Goal: Task Accomplishment & Management: Manage account settings

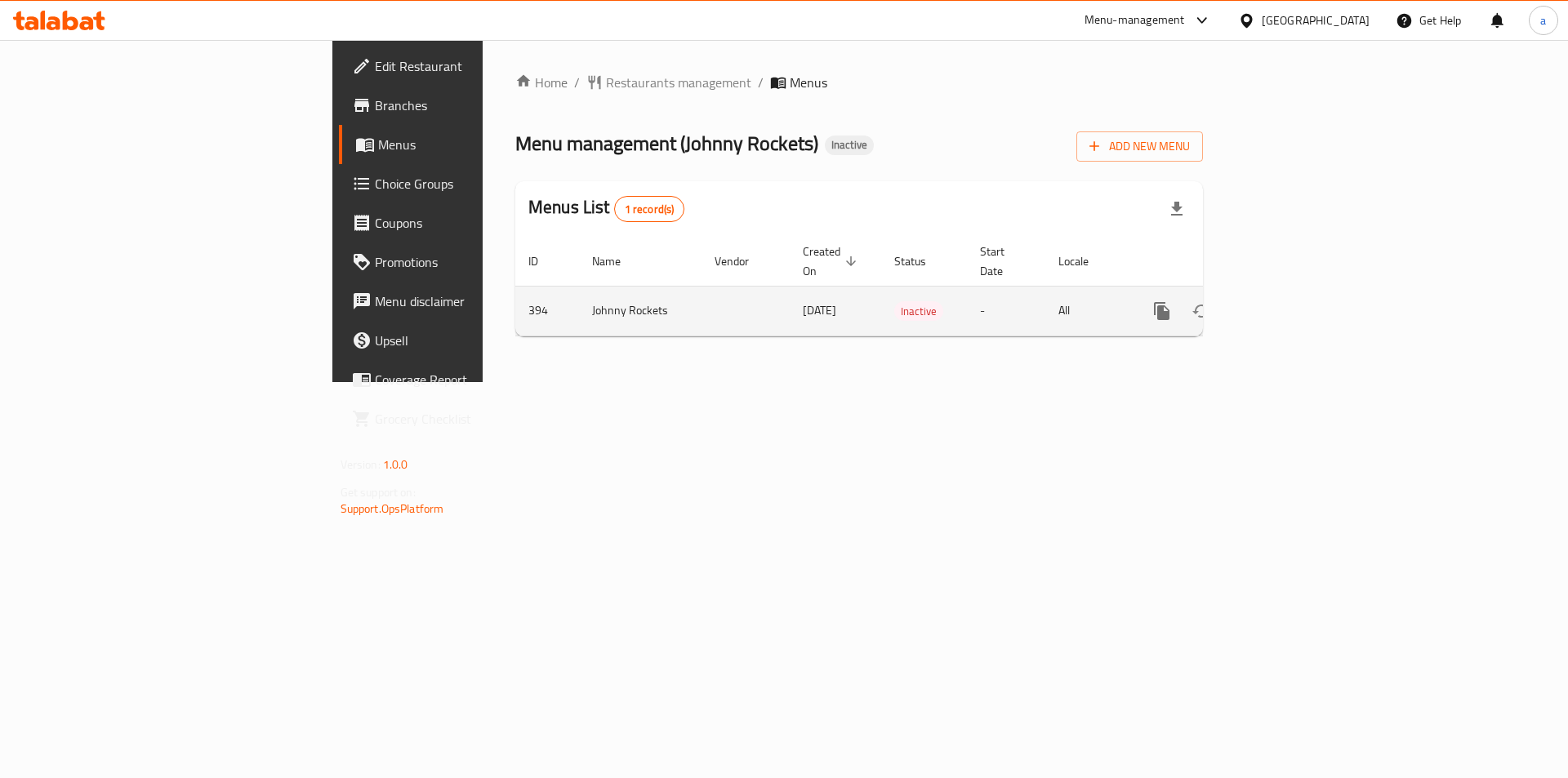
click at [1129, 298] on td "All" at bounding box center [1088, 310] width 84 height 50
click at [790, 302] on td "28/03/2012" at bounding box center [835, 310] width 91 height 50
click at [1289, 302] on icon "enhanced table" at bounding box center [1280, 311] width 19 height 19
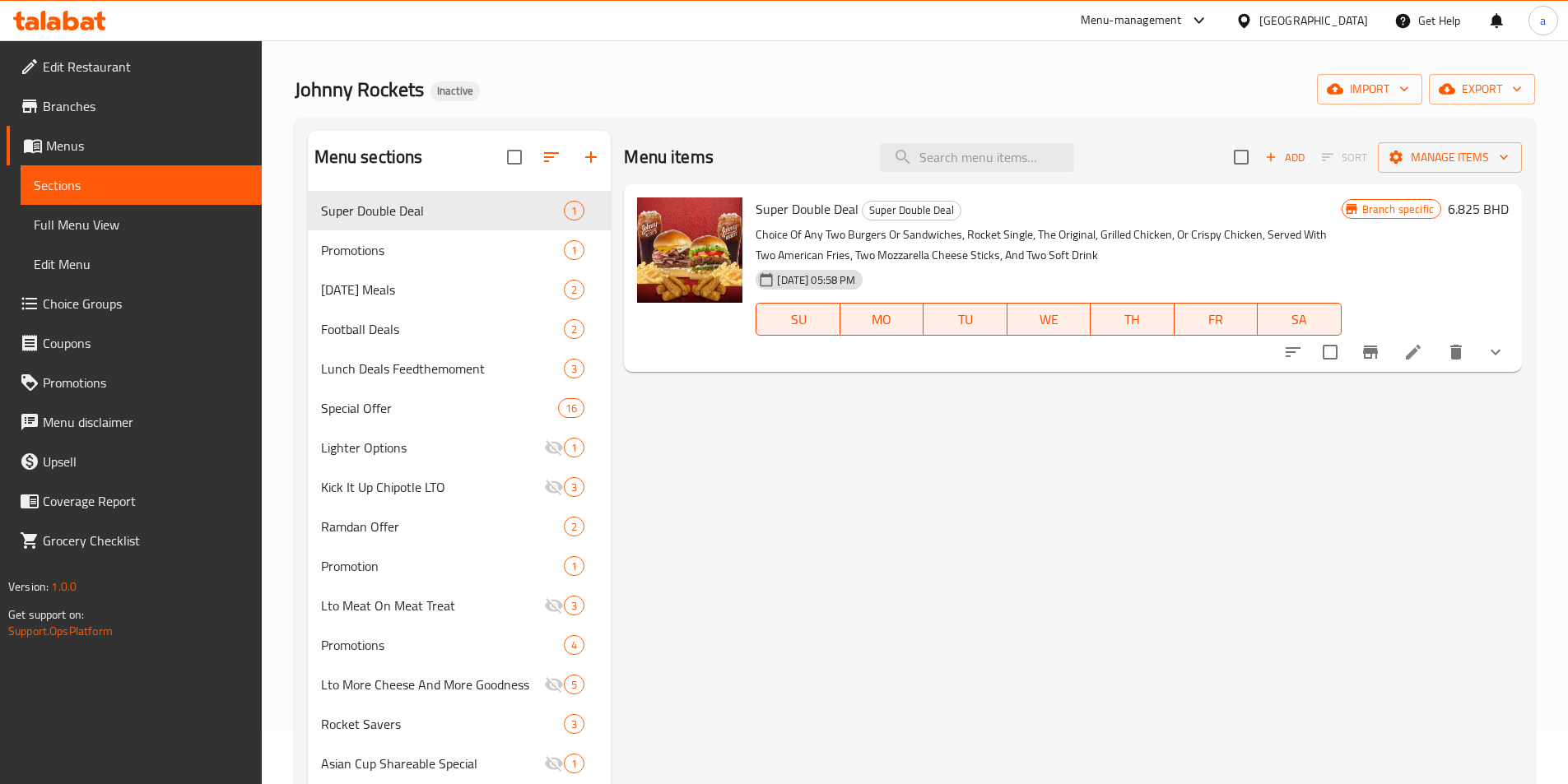
scroll to position [82, 0]
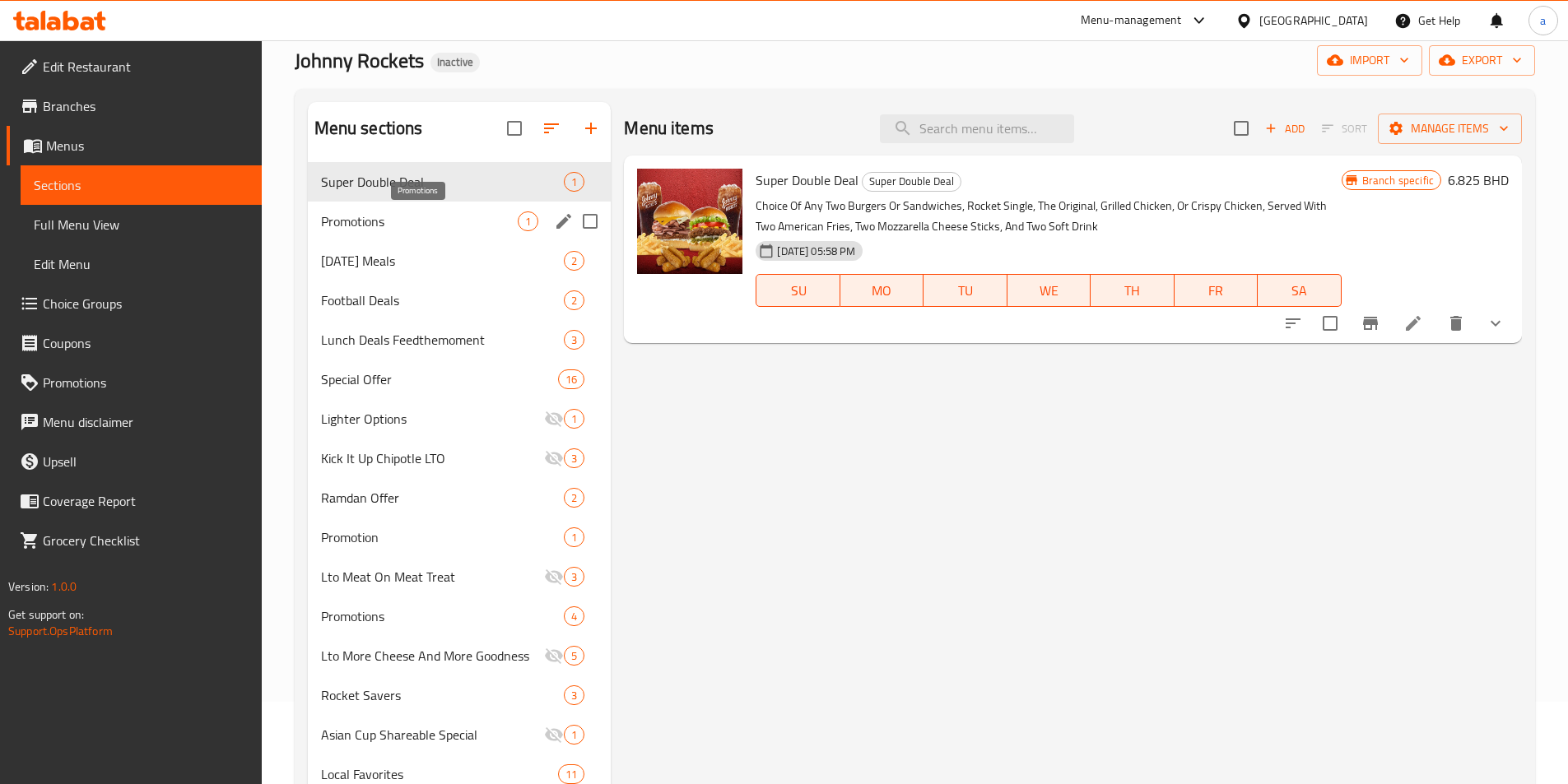
click at [384, 230] on span "Promotions" at bounding box center [419, 221] width 198 height 19
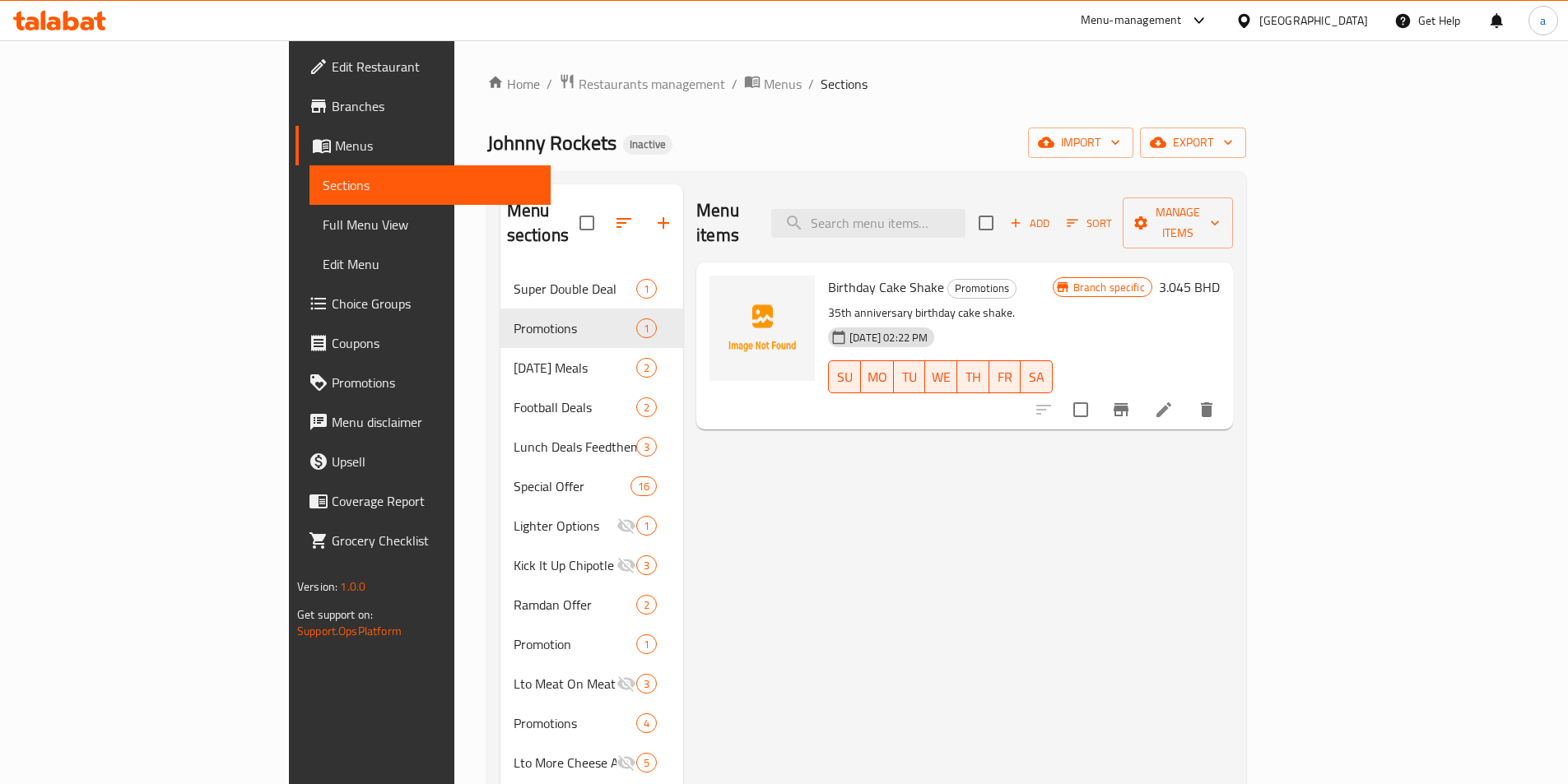
click at [1330, 12] on div "Bahrain" at bounding box center [1314, 20] width 109 height 18
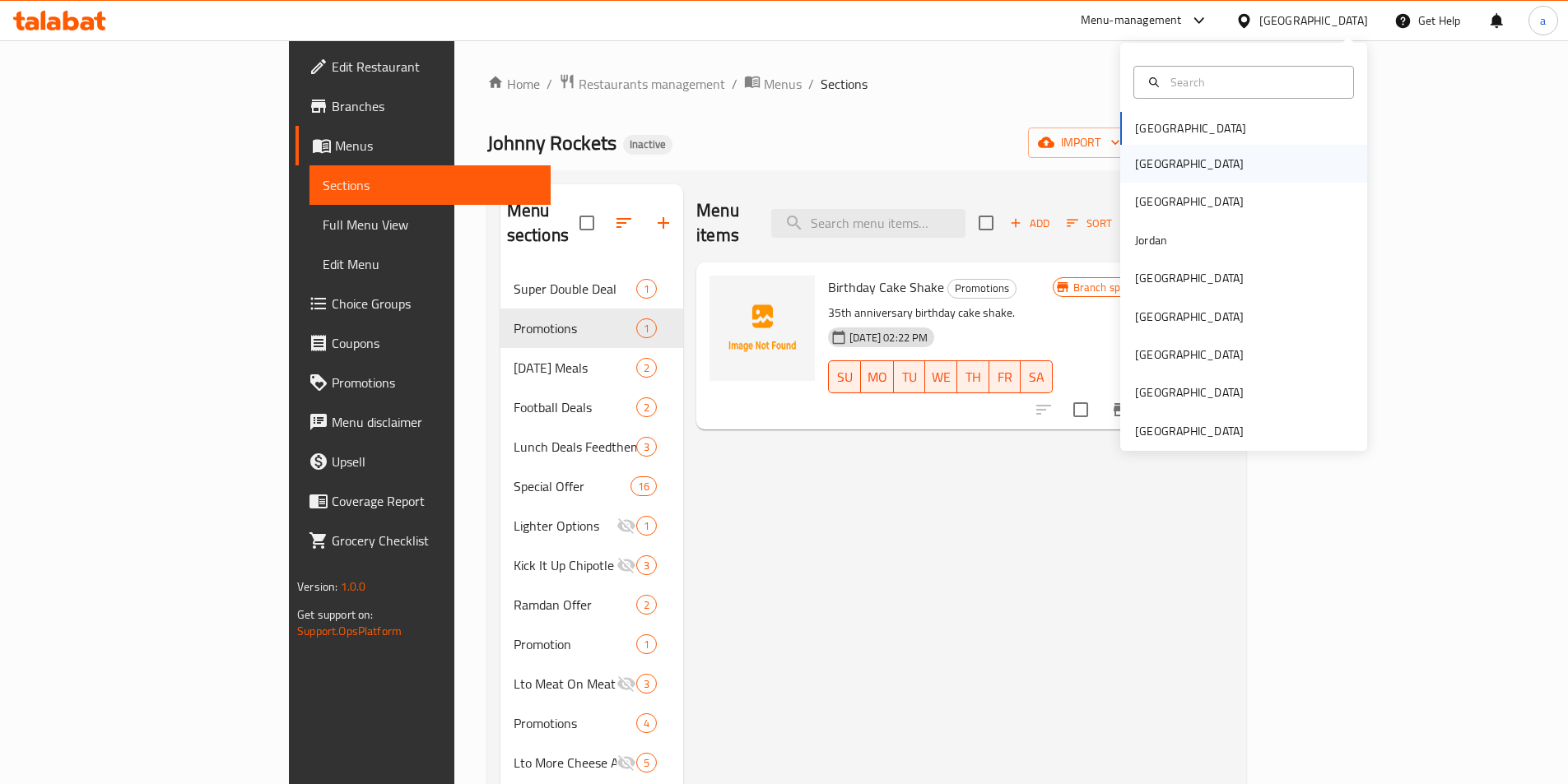
click at [1145, 167] on div "[GEOGRAPHIC_DATA]" at bounding box center [1189, 164] width 109 height 18
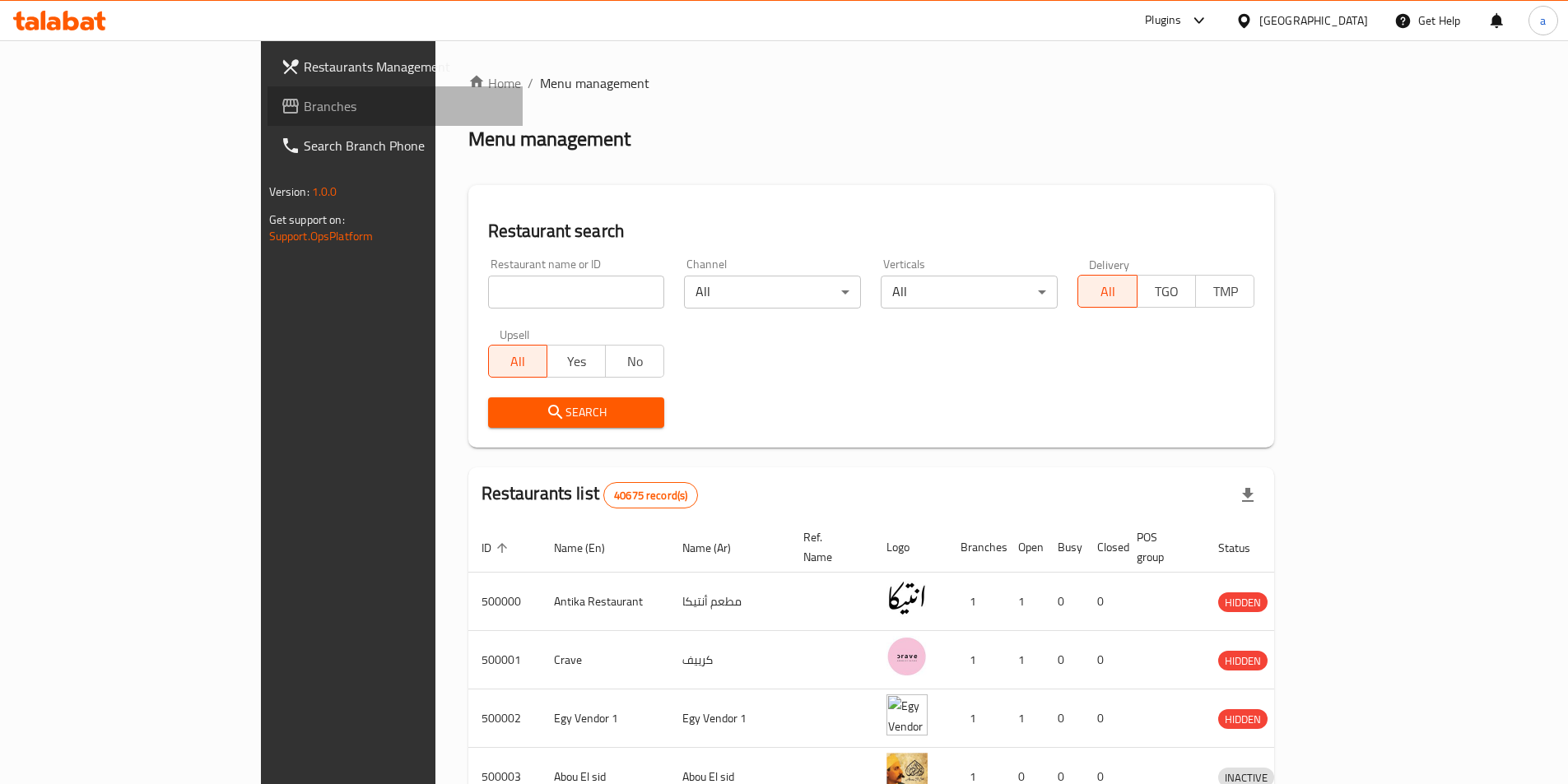
click at [304, 107] on span "Branches" at bounding box center [407, 106] width 206 height 19
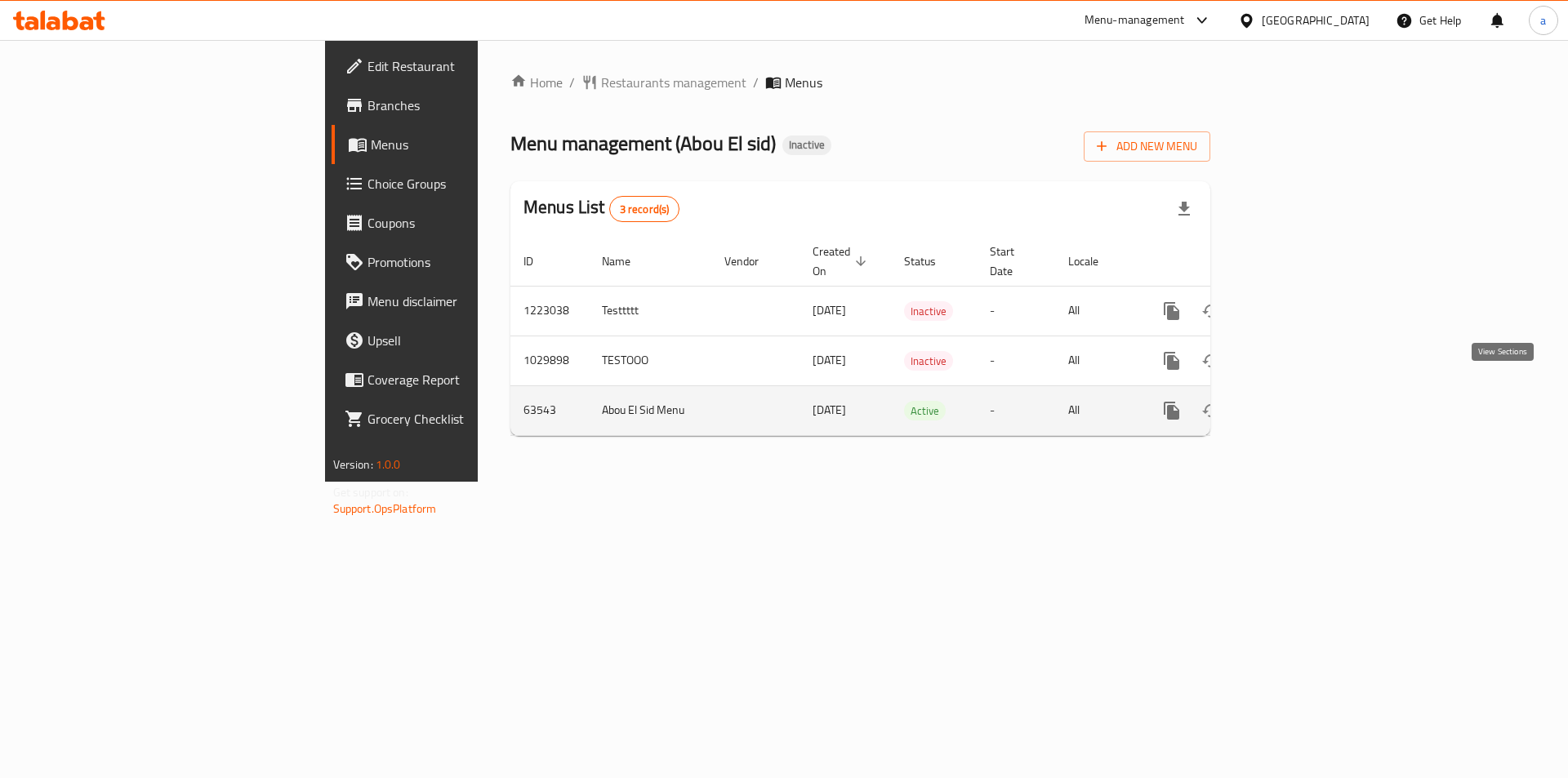
click at [1299, 401] on icon "enhanced table" at bounding box center [1289, 411] width 19 height 19
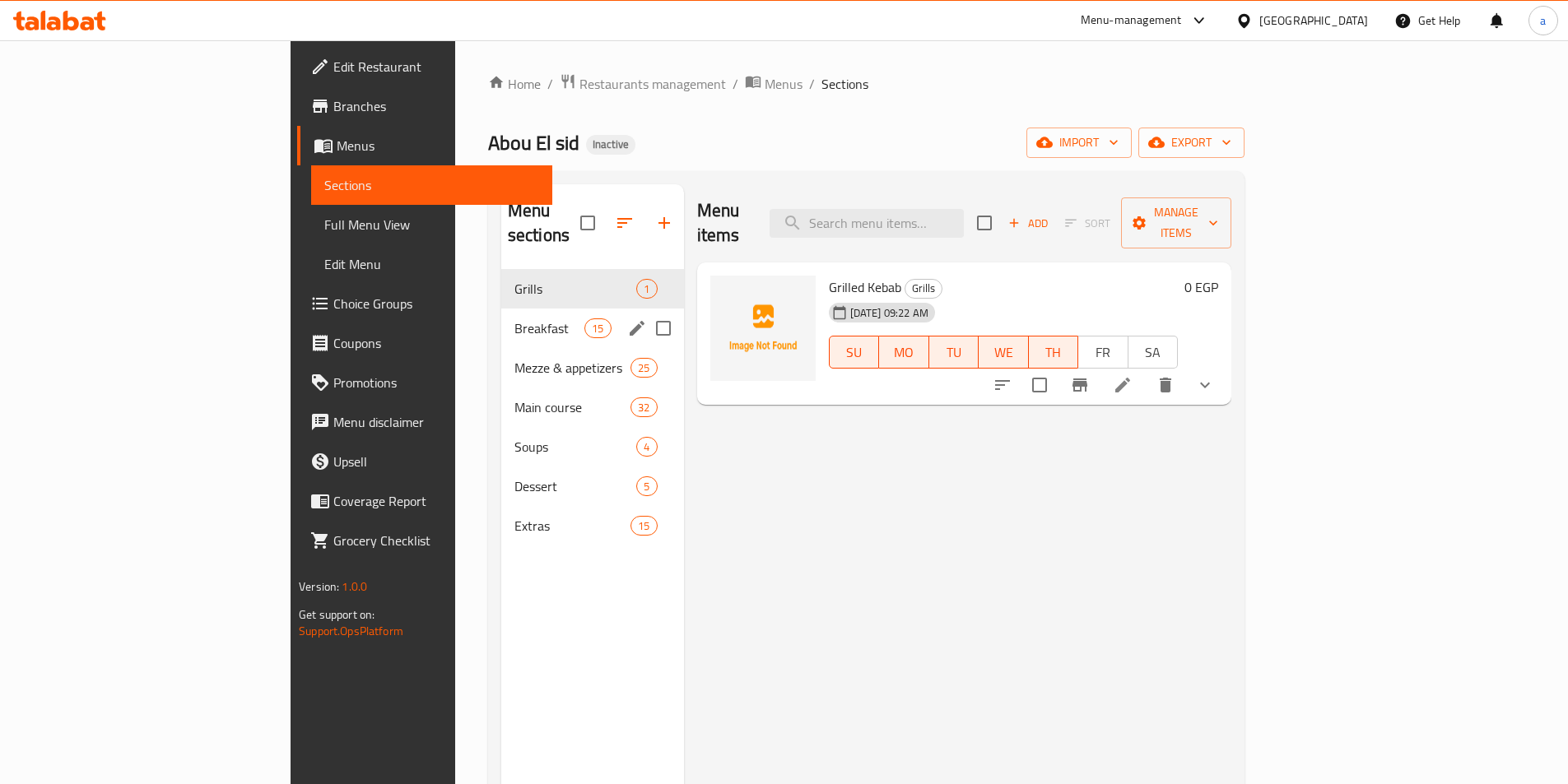
click at [501, 308] on div "Breakfast 15" at bounding box center [592, 328] width 183 height 40
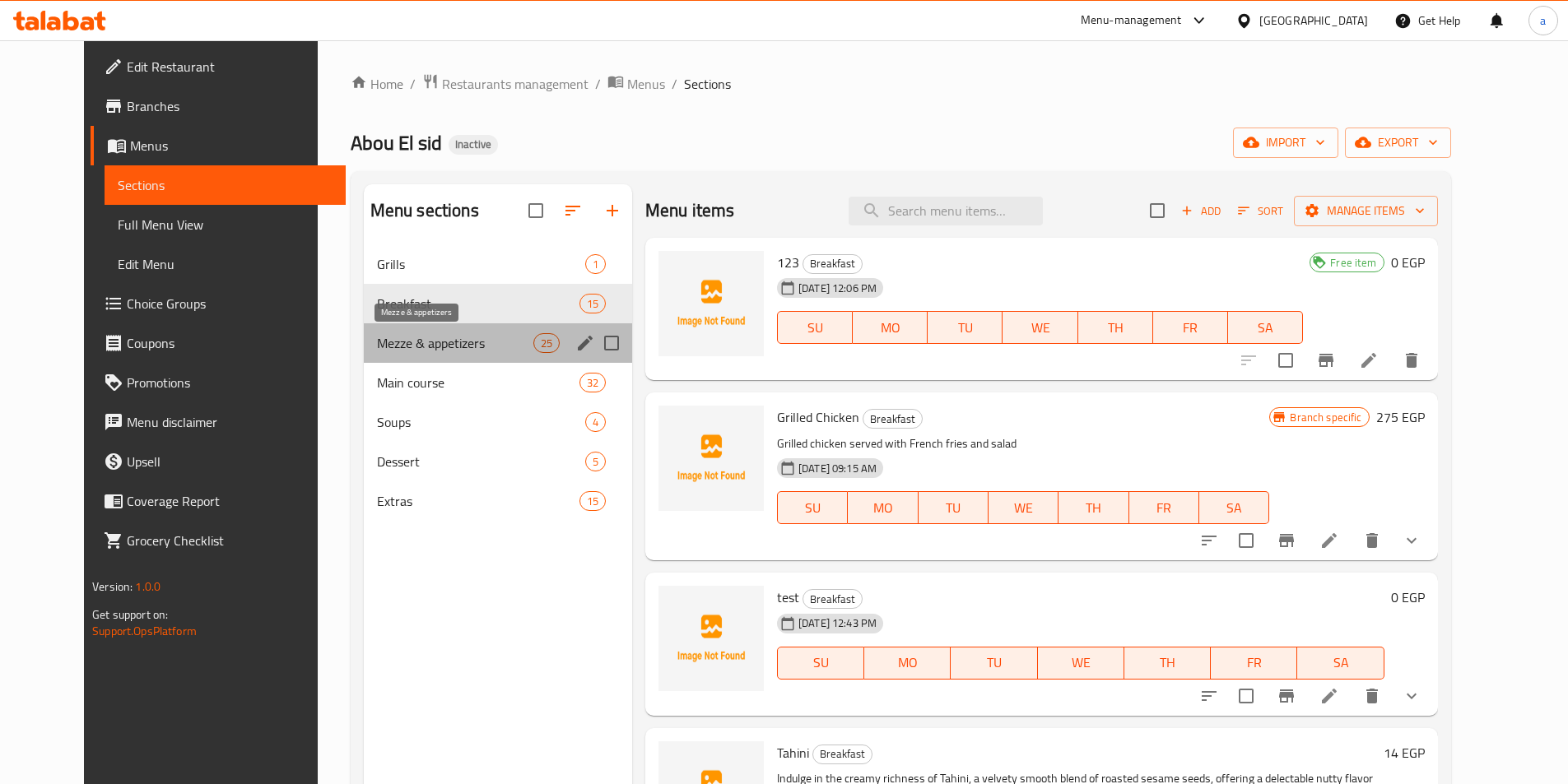
click at [473, 342] on span "Mezze & appetizers" at bounding box center [455, 343] width 156 height 19
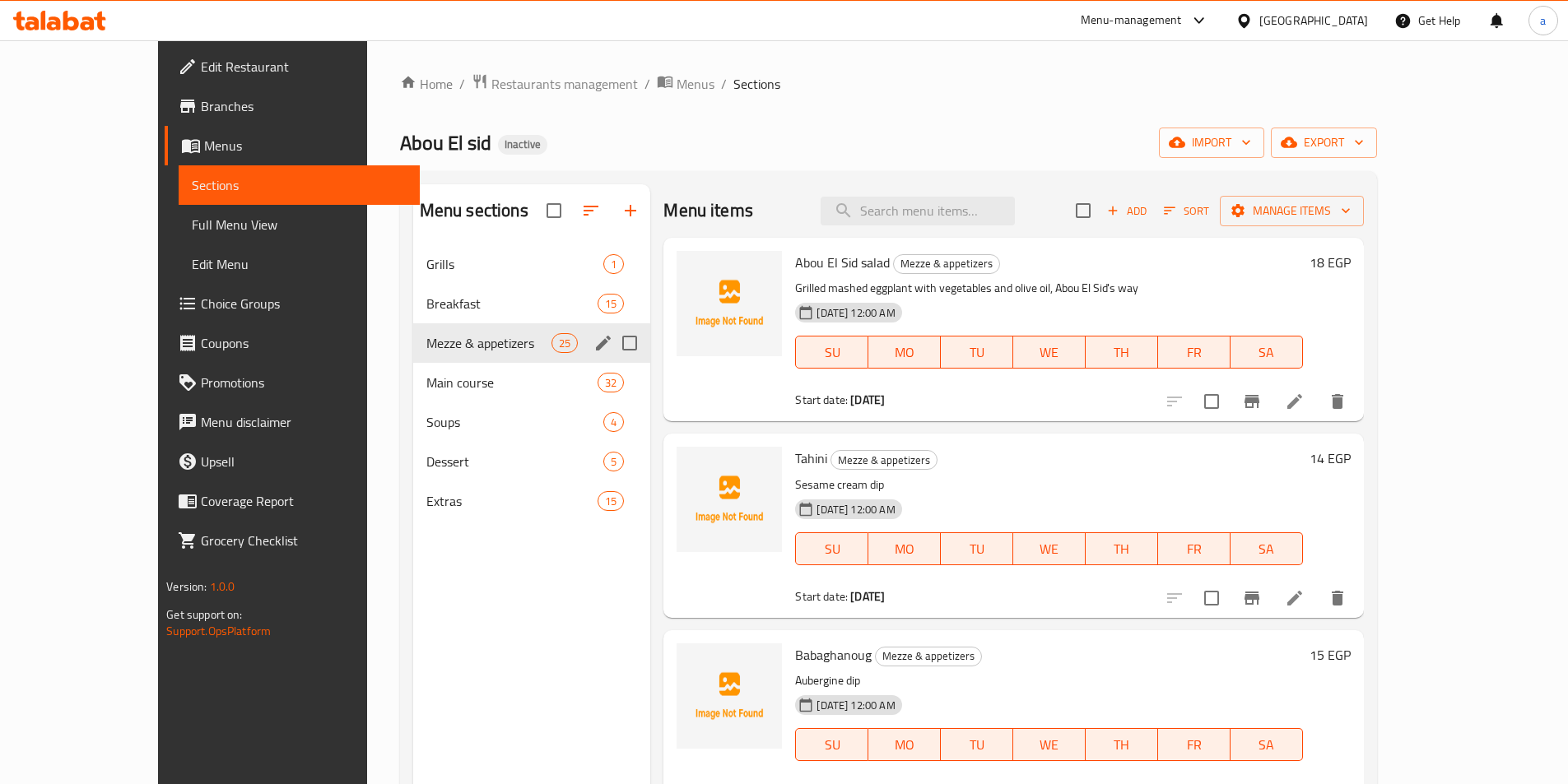
click at [482, 323] on div "Mezze & appetizers 25" at bounding box center [532, 343] width 238 height 40
drag, startPoint x: 487, startPoint y: 314, endPoint x: 438, endPoint y: 310, distance: 49.2
click at [456, 314] on div "Breakfast 15" at bounding box center [532, 303] width 238 height 40
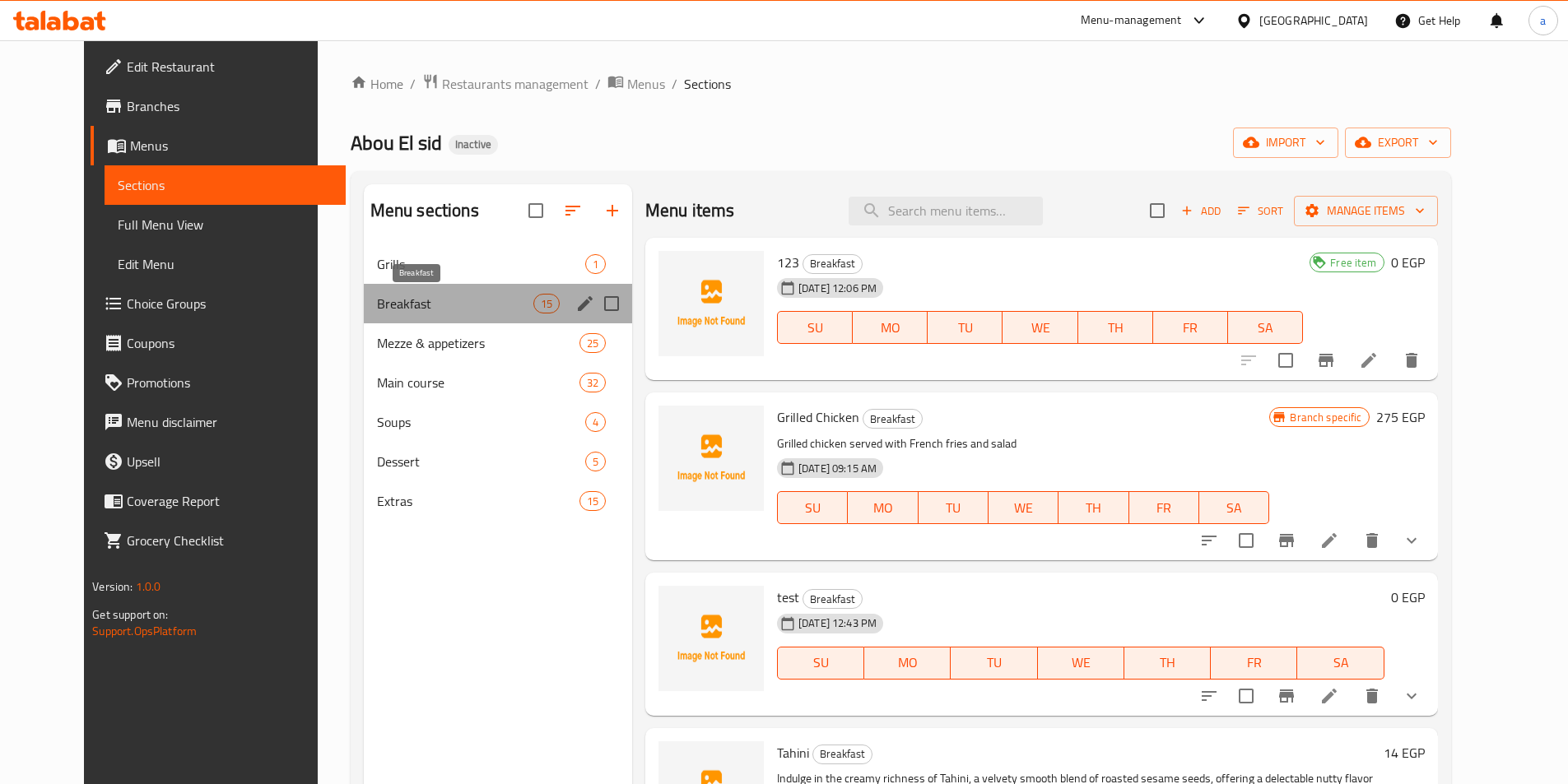
click at [438, 309] on span "Breakfast" at bounding box center [455, 303] width 156 height 19
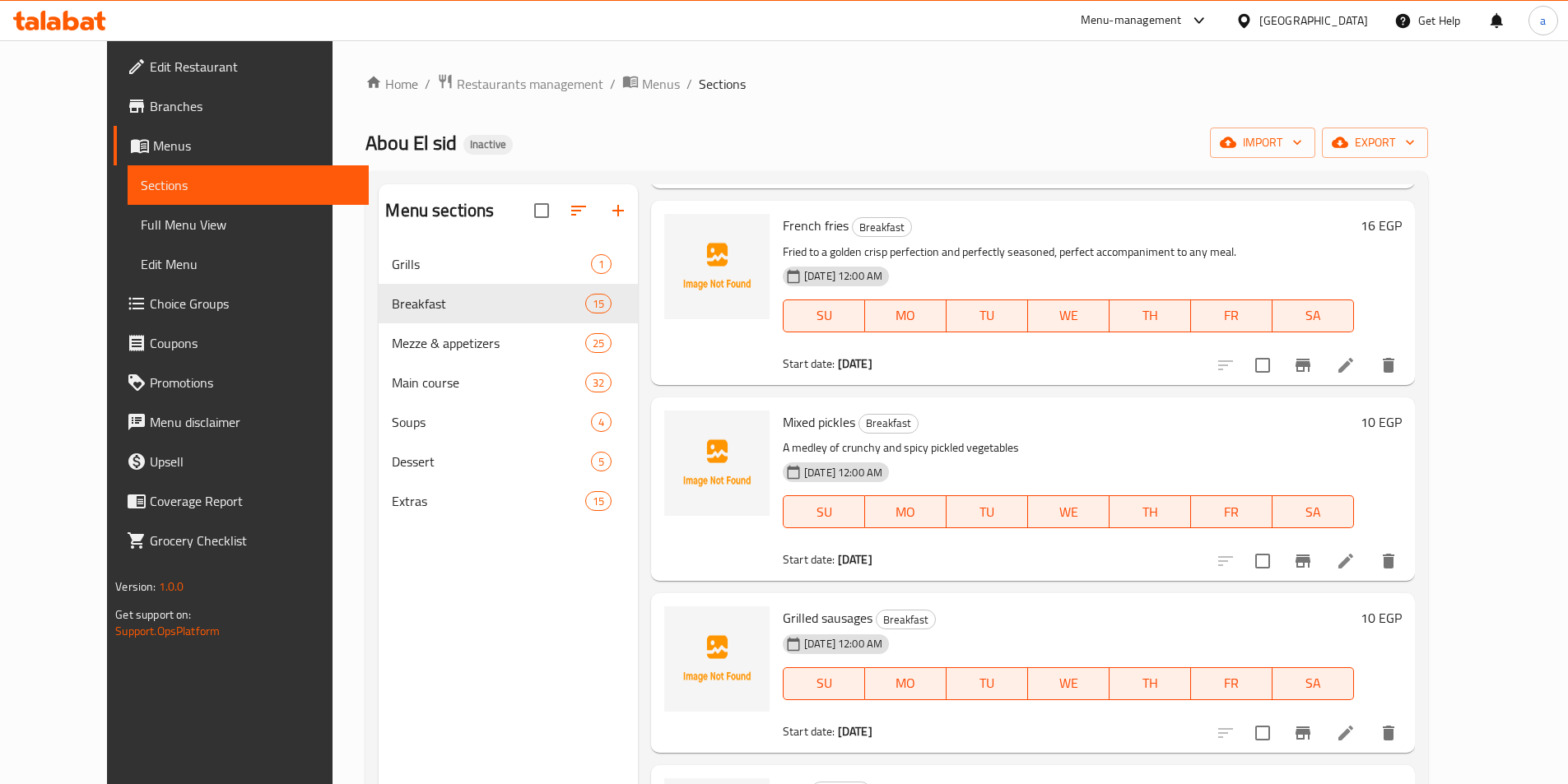
scroll to position [2048, 0]
